Goal: Obtain resource: Download file/media

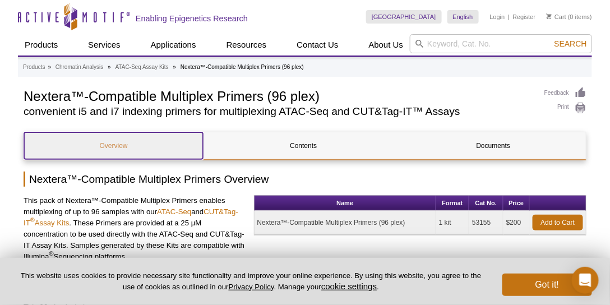
click at [112, 145] on link "Overview" at bounding box center [113, 145] width 179 height 27
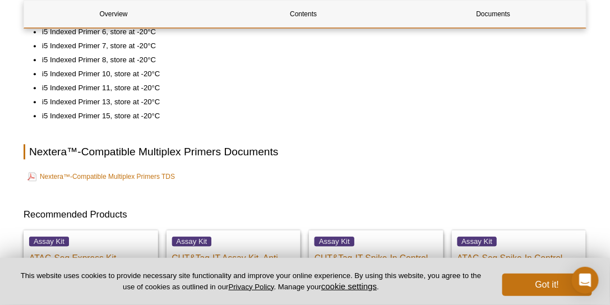
scroll to position [781, 0]
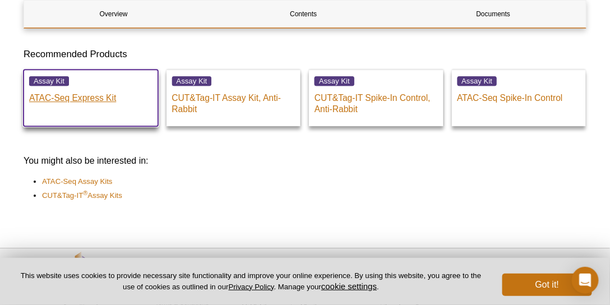
click at [54, 97] on p "ATAC-Seq Express Kit" at bounding box center [90, 95] width 123 height 17
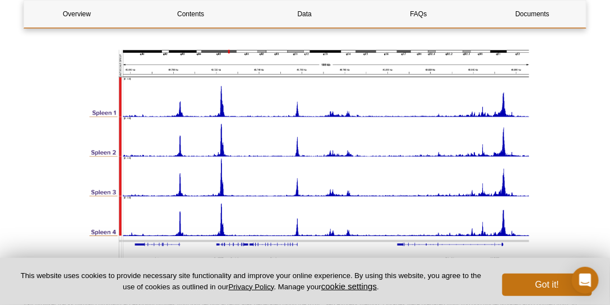
scroll to position [1491, 0]
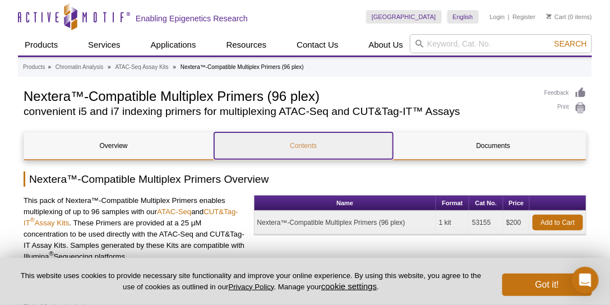
click at [312, 145] on link "Contents" at bounding box center [303, 145] width 179 height 27
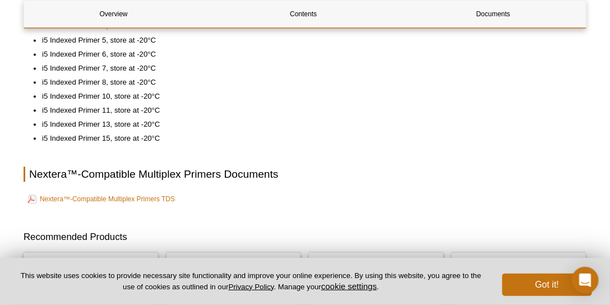
scroll to position [630, 0]
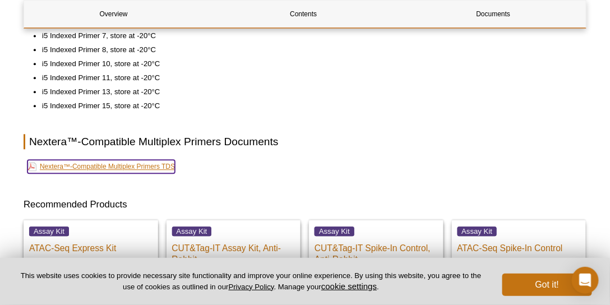
click at [103, 169] on link "Nextera™-Compatible Multiplex Primers TDS" at bounding box center [101, 166] width 148 height 13
